Goal: Transaction & Acquisition: Purchase product/service

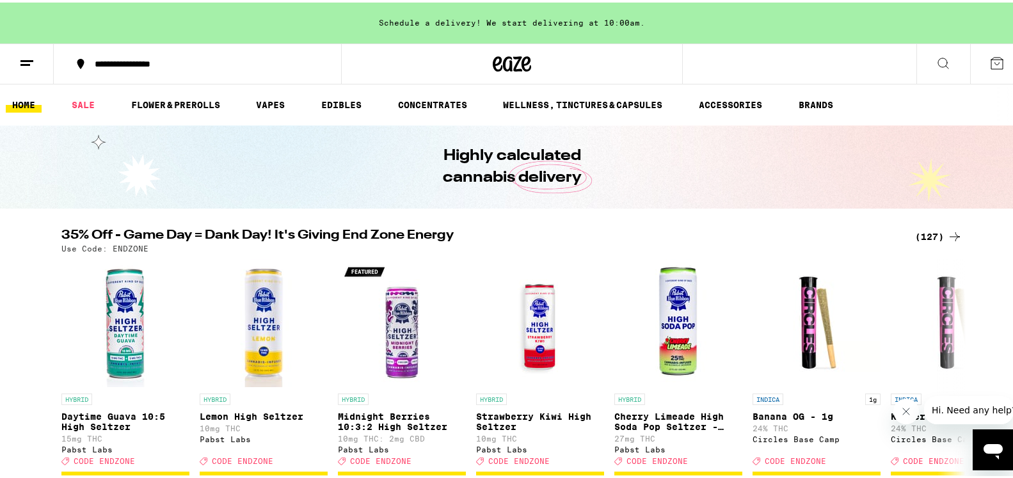
click at [925, 232] on div "(127)" at bounding box center [938, 234] width 47 height 15
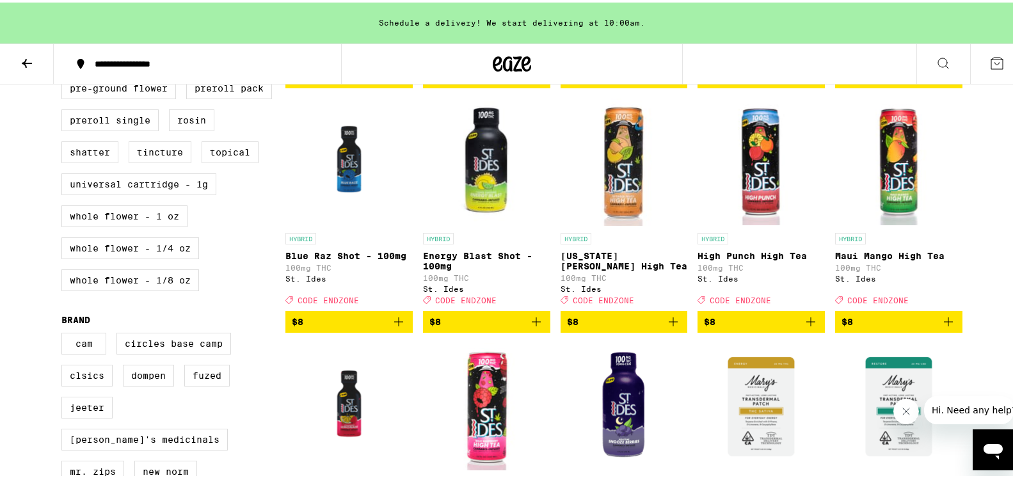
scroll to position [587, 0]
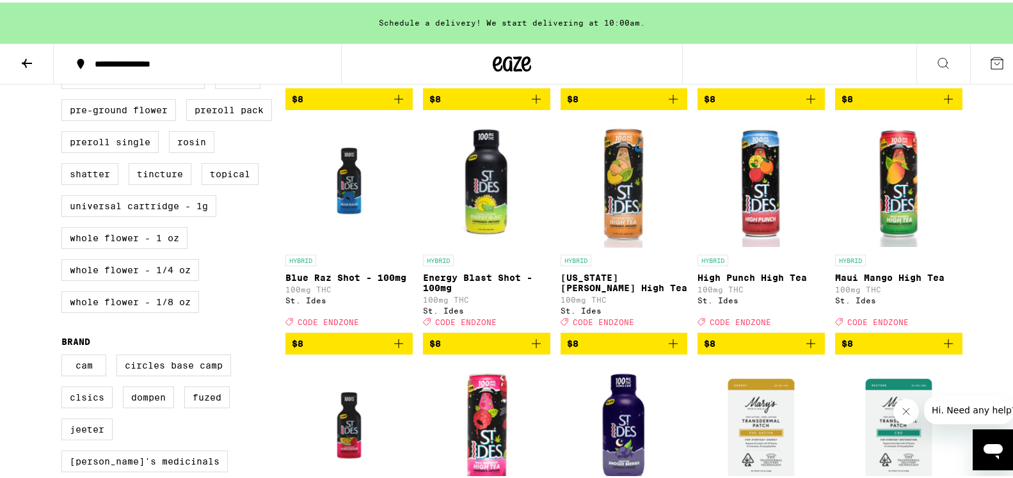
click at [631, 349] on span "$8" at bounding box center [624, 340] width 115 height 15
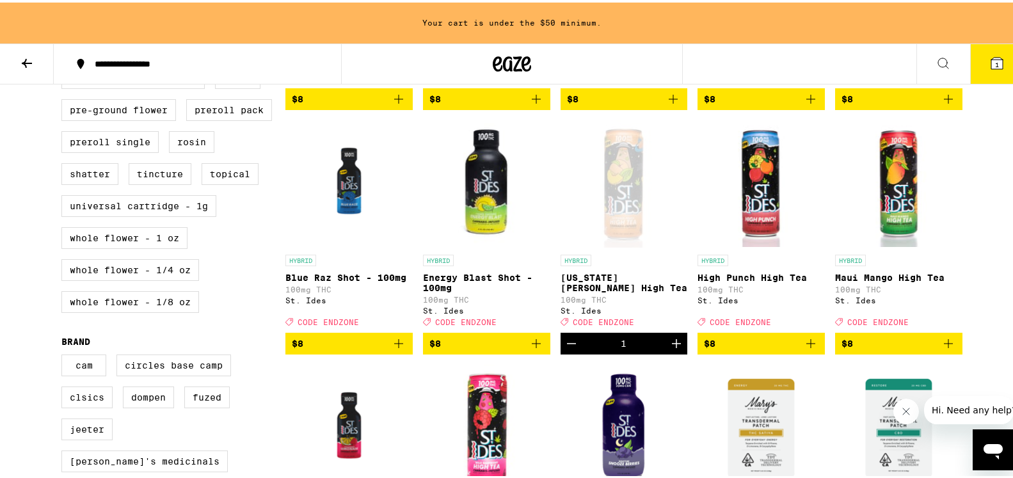
click at [905, 349] on span "$8" at bounding box center [898, 340] width 115 height 15
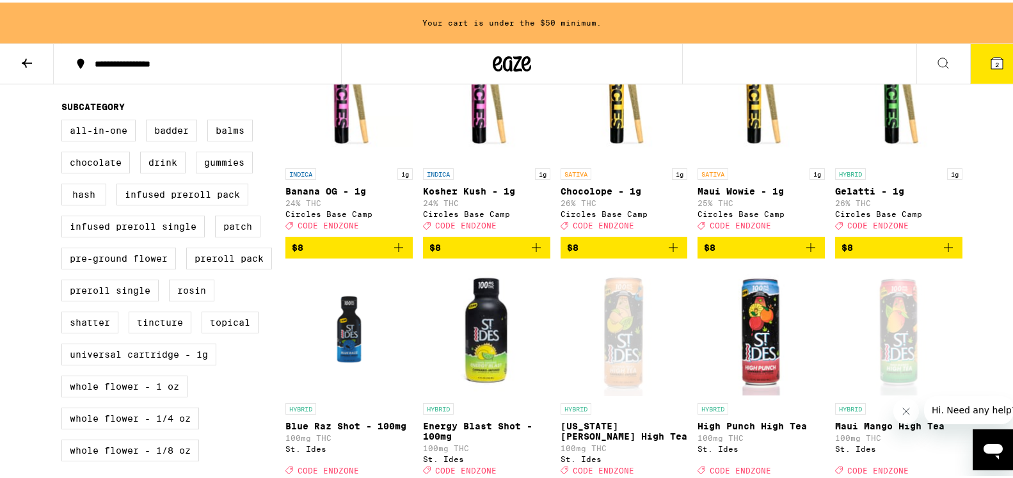
scroll to position [457, 0]
